Goal: Learn about a topic

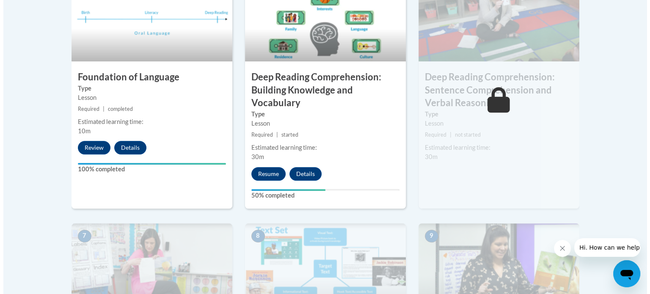
scroll to position [529, 0]
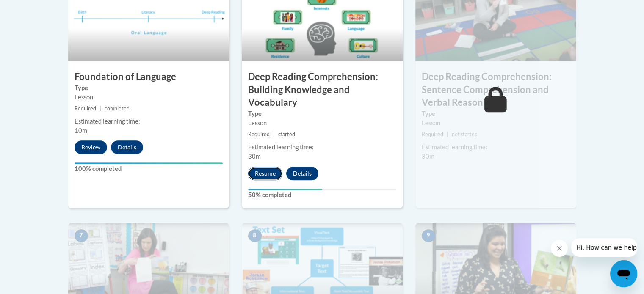
click at [268, 172] on button "Resume" at bounding box center [265, 174] width 34 height 14
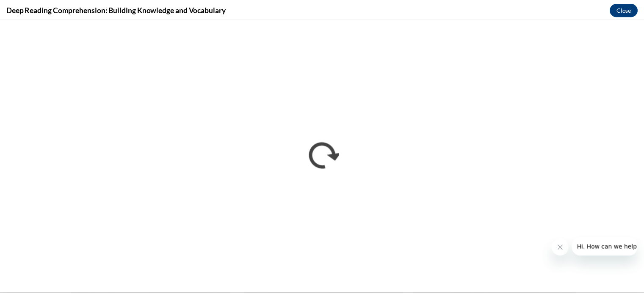
scroll to position [0, 0]
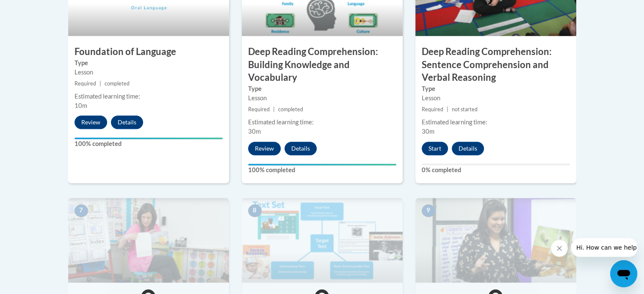
scroll to position [554, 0]
